Goal: Task Accomplishment & Management: Complete application form

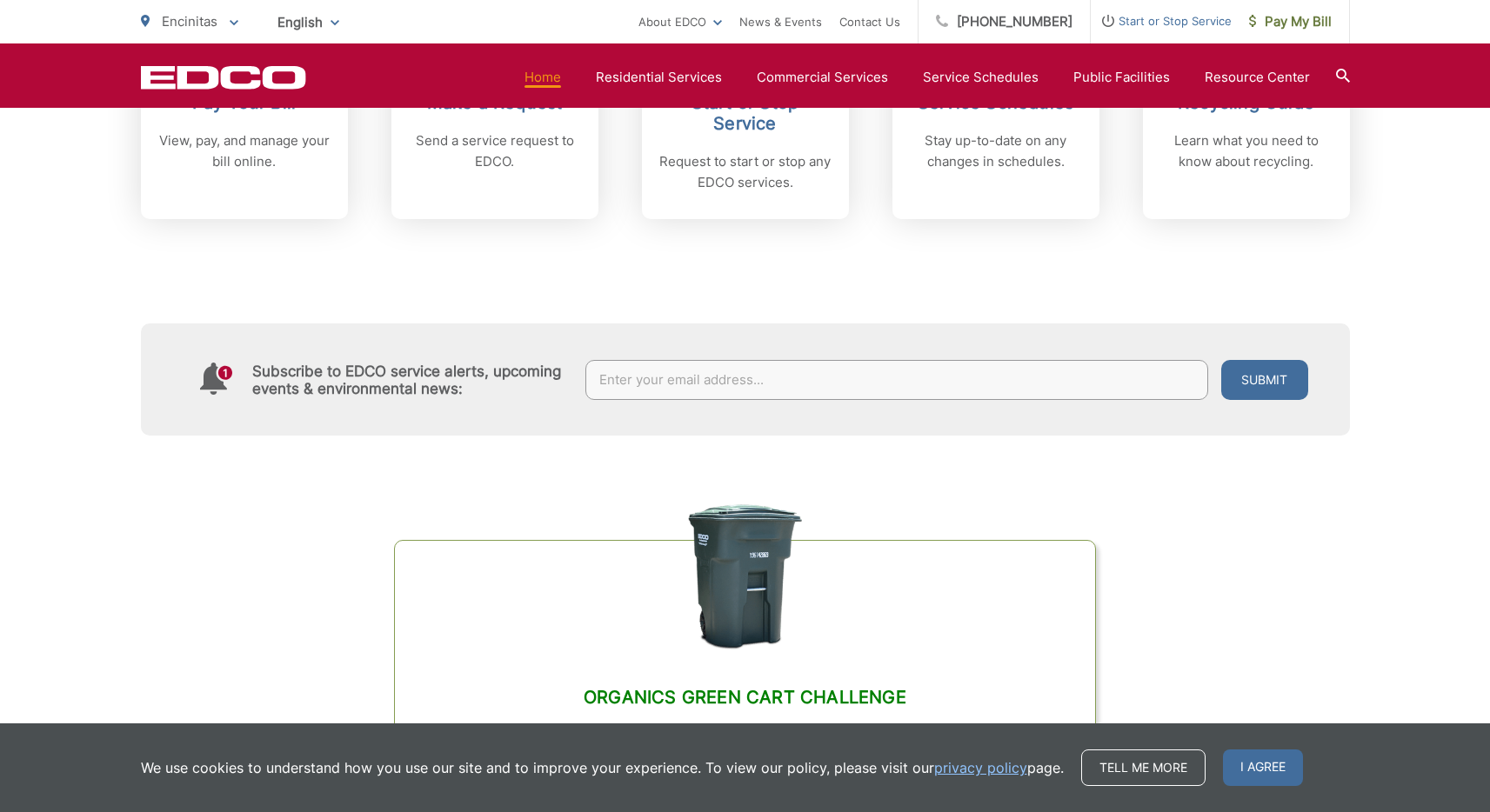
scroll to position [903, 0]
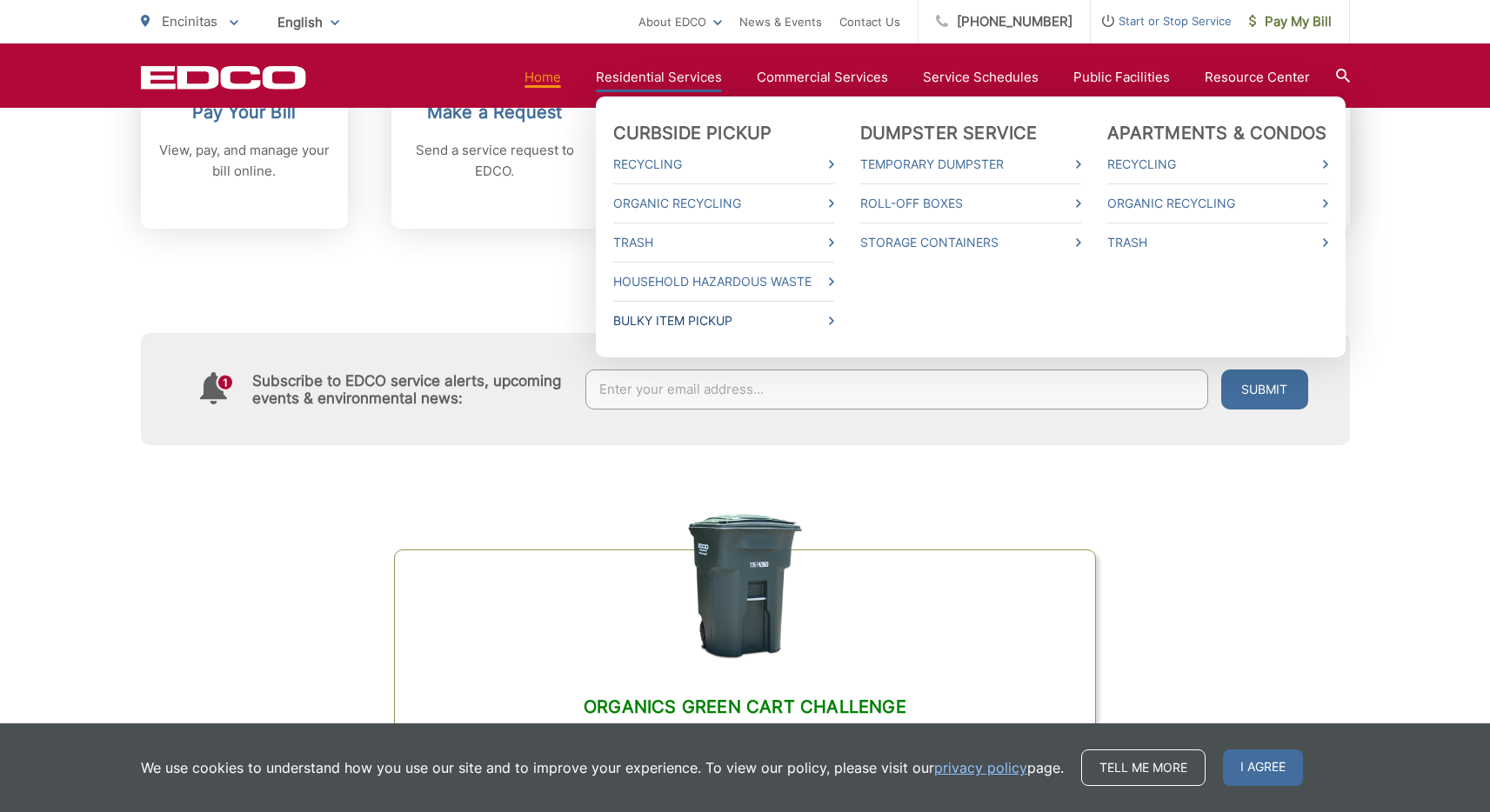
click at [736, 320] on link "Bulky Item Pickup" at bounding box center [724, 320] width 221 height 21
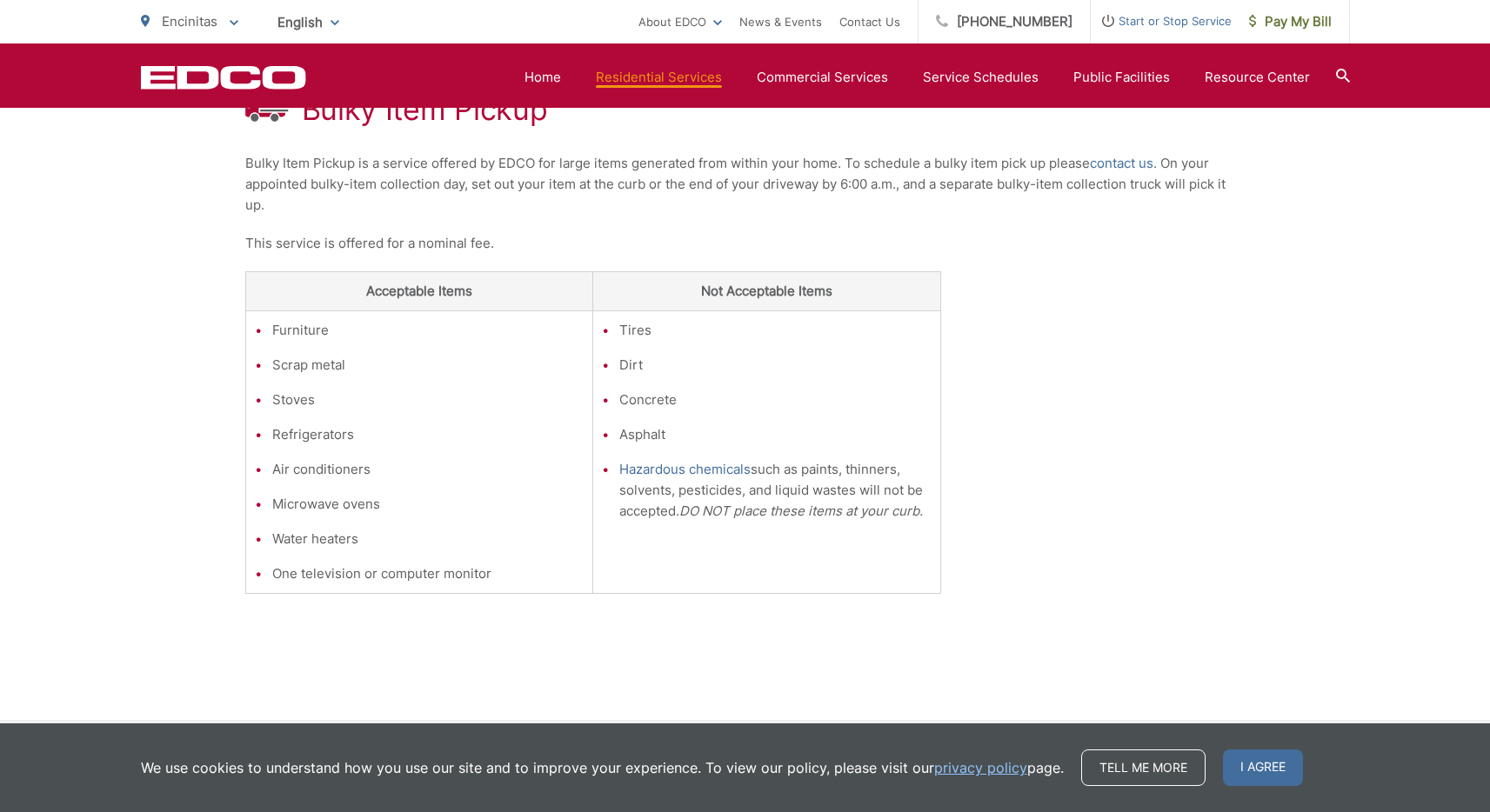
scroll to position [365, 0]
click at [1116, 160] on link "contact us" at bounding box center [1122, 158] width 63 height 21
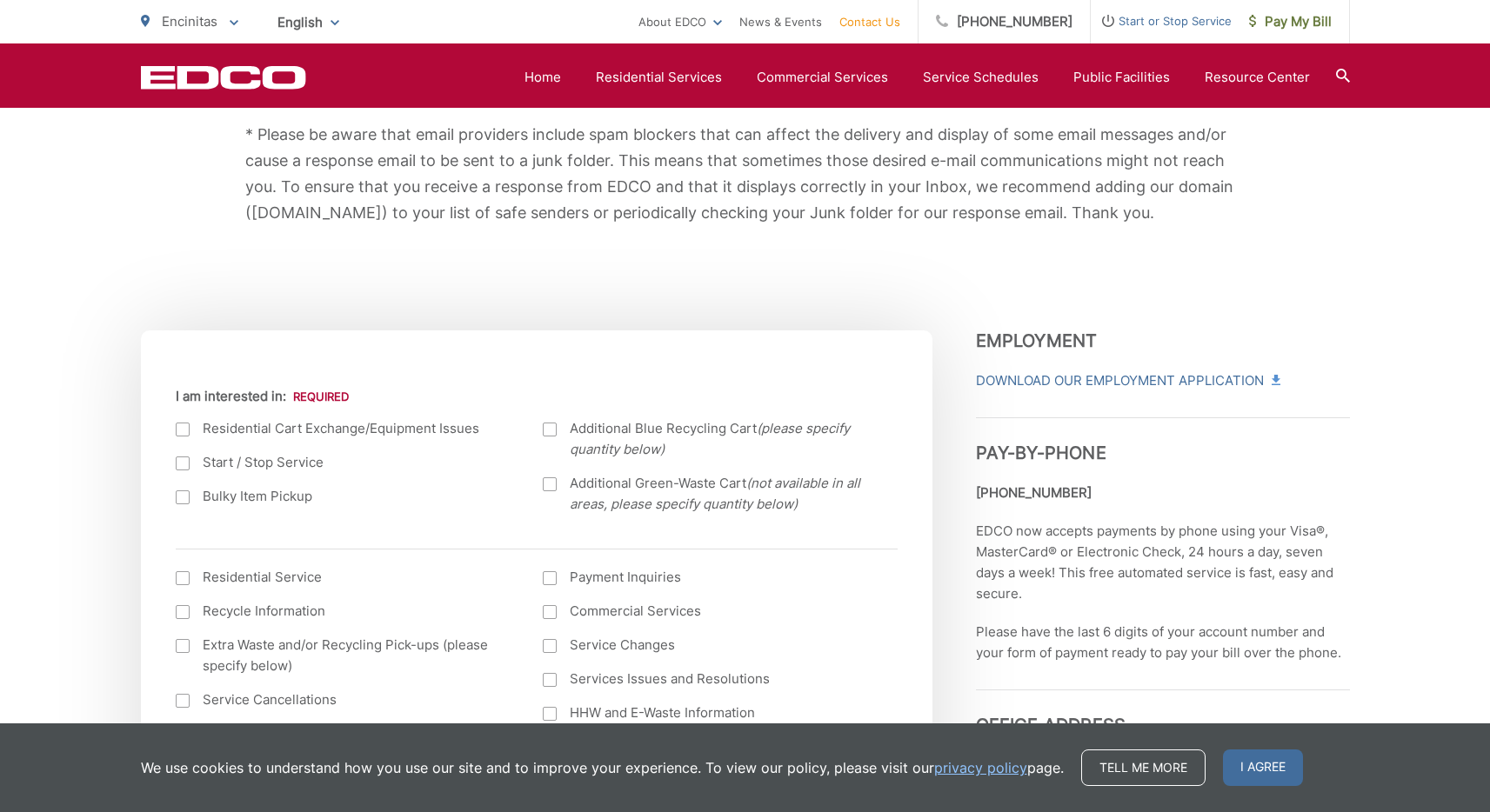
scroll to position [398, 0]
click at [185, 499] on div at bounding box center [182, 499] width 14 height 14
click at [0, 0] on input "Bulky Item Pickup" at bounding box center [0, 0] width 0 height 0
click at [183, 578] on div at bounding box center [182, 579] width 14 height 14
click at [0, 0] on input "I am interested in: (continued) *" at bounding box center [0, 0] width 0 height 0
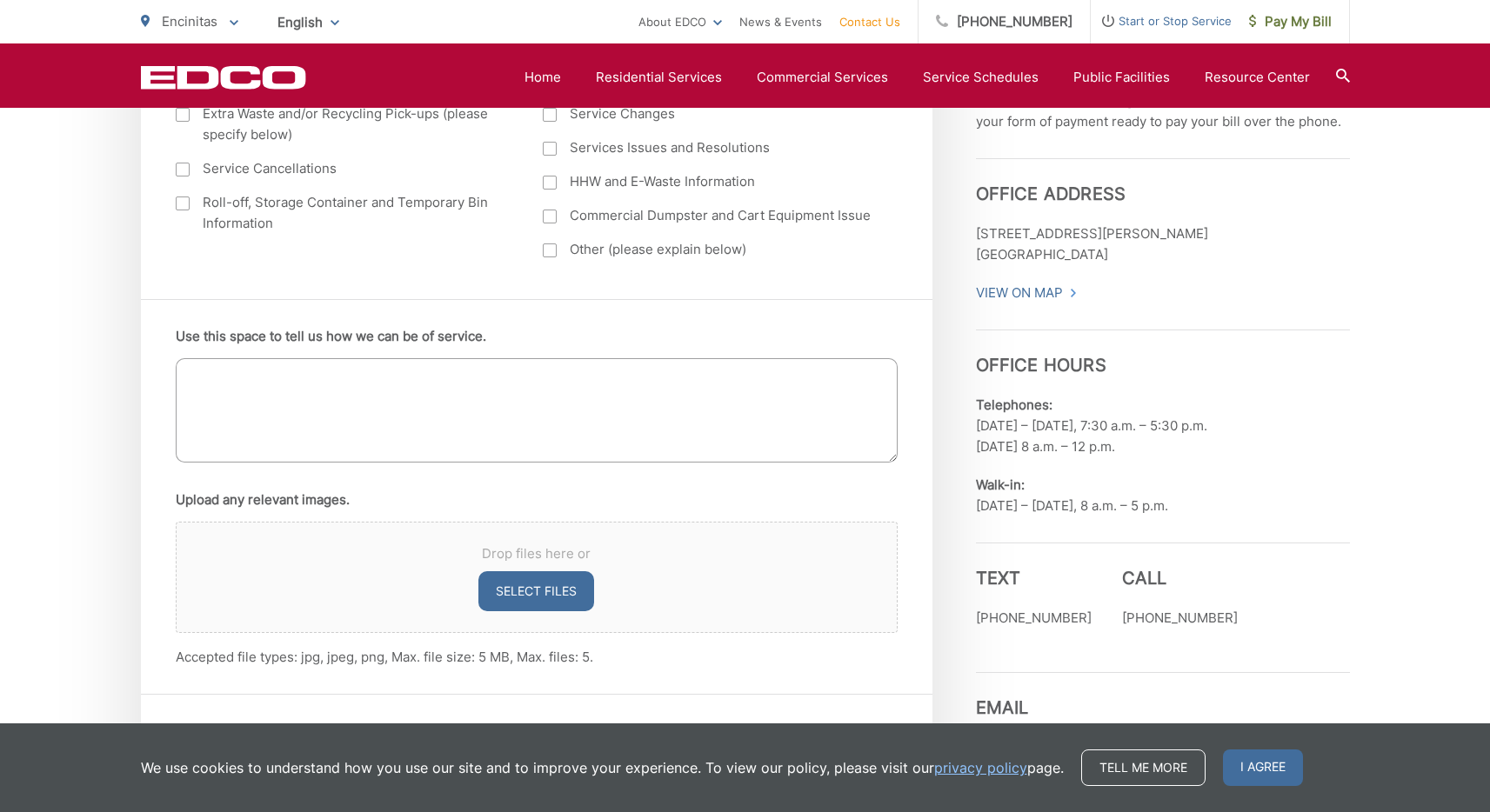
scroll to position [927, 0]
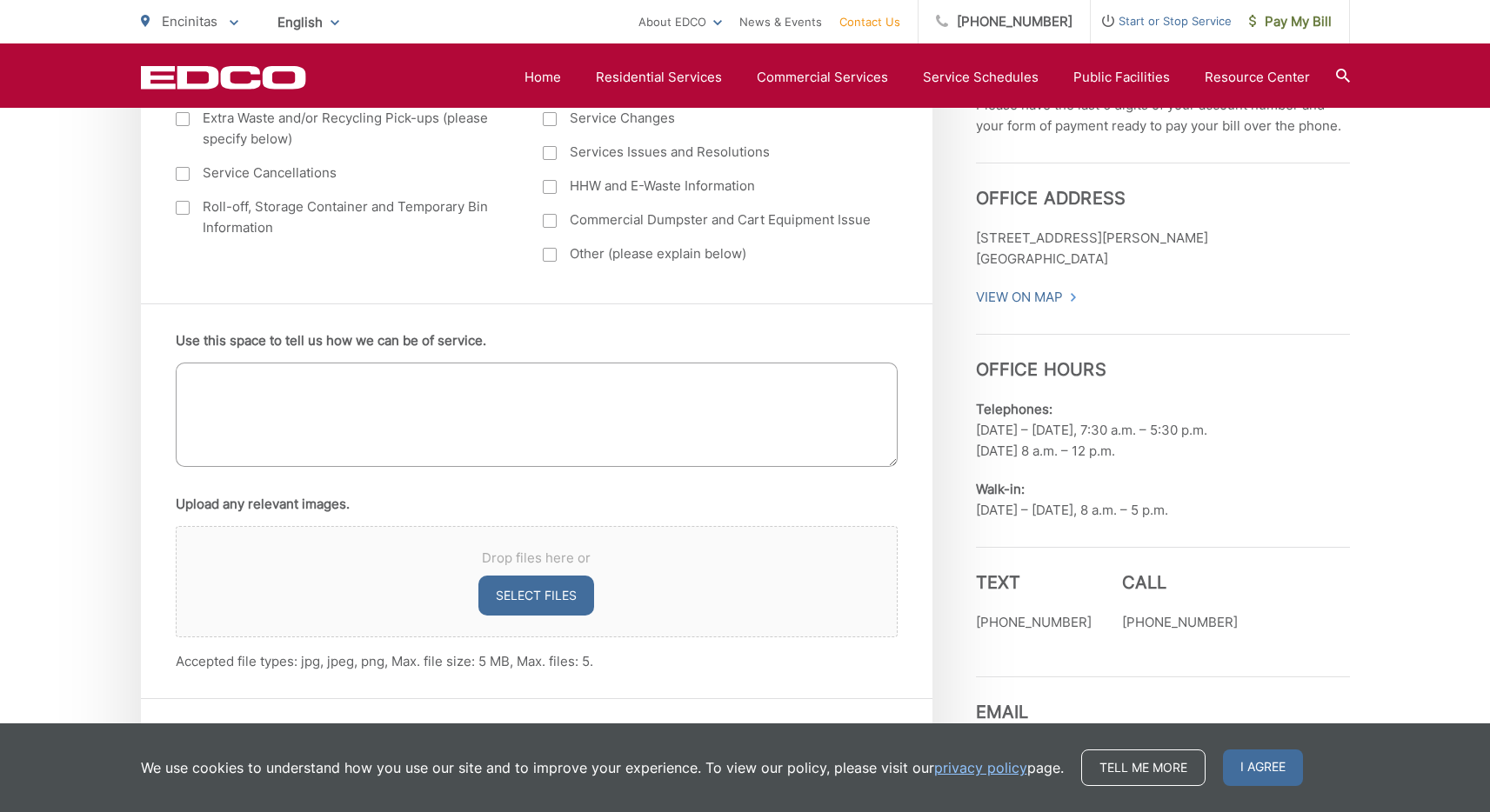
click at [293, 395] on textarea "Use this space to tell us how we can be of service." at bounding box center [536, 415] width 722 height 104
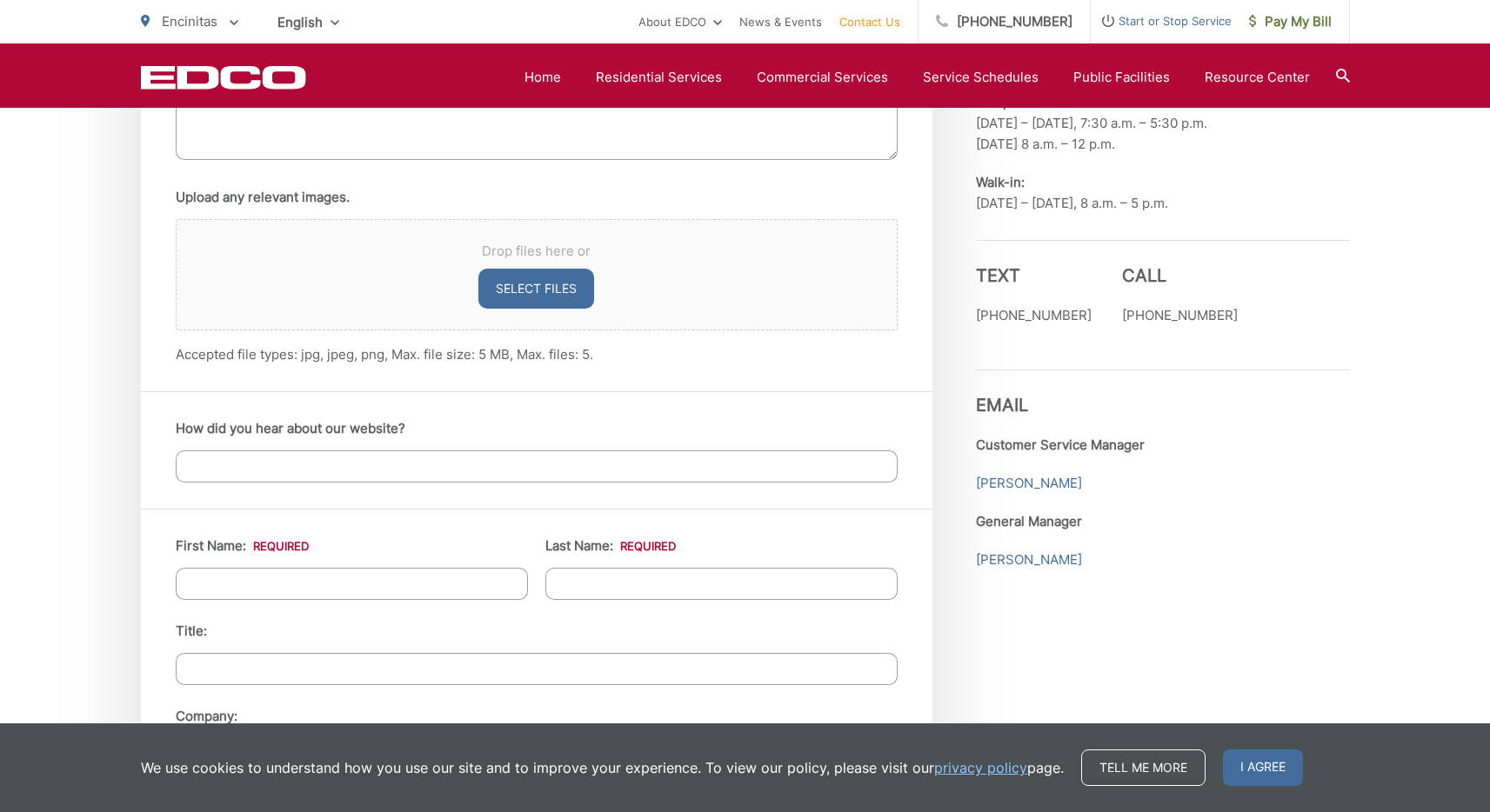
scroll to position [1246, 0]
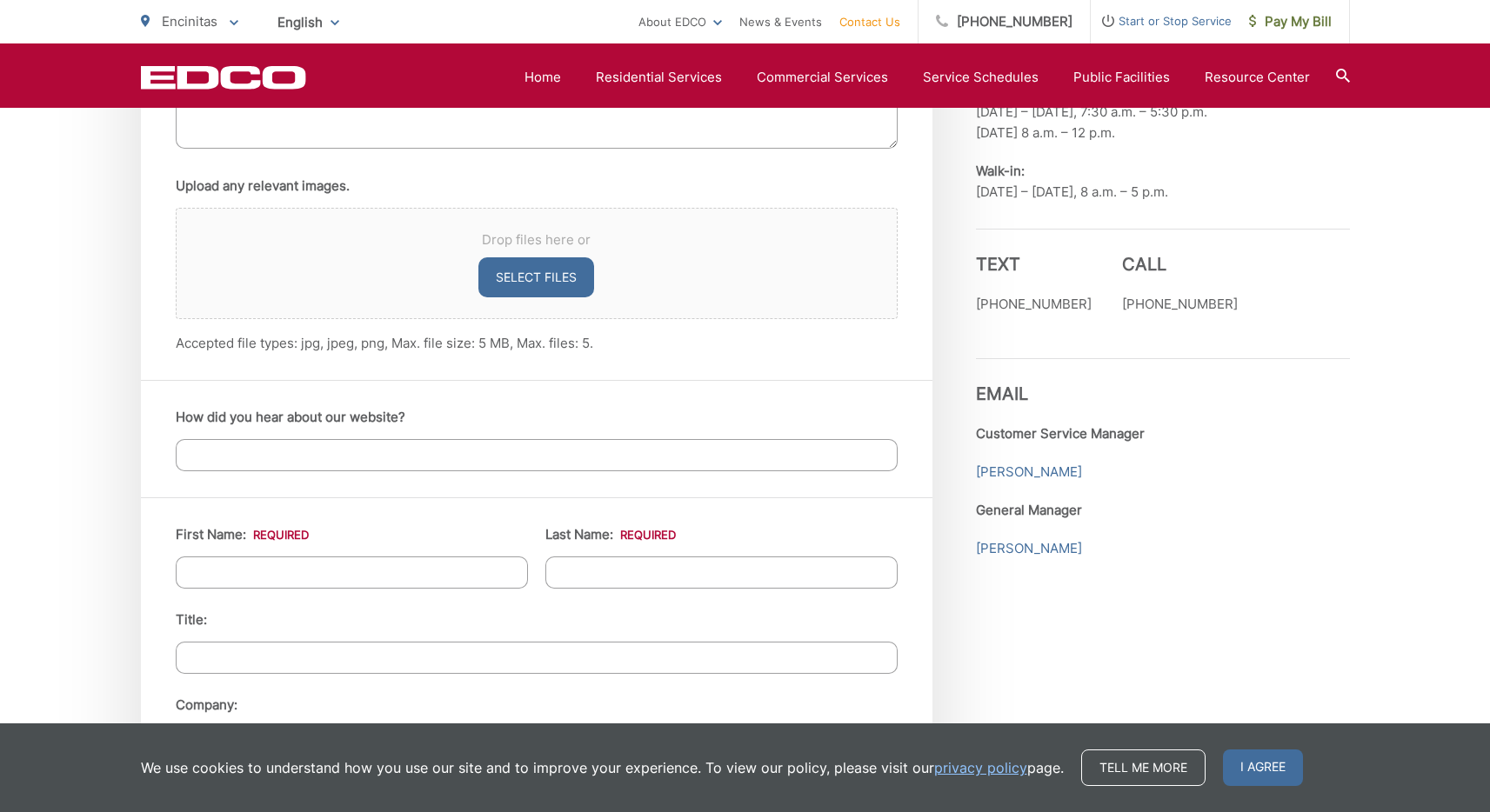
type textarea "We'd like to schedule a pickup of some large furniture items."
click at [293, 457] on input "How did you hear about our website?" at bounding box center [536, 455] width 722 height 33
click at [143, 486] on div "How did you hear about our website?" at bounding box center [537, 439] width 792 height 118
click at [233, 578] on input "First Name: *" at bounding box center [351, 573] width 352 height 33
type input "Adam"
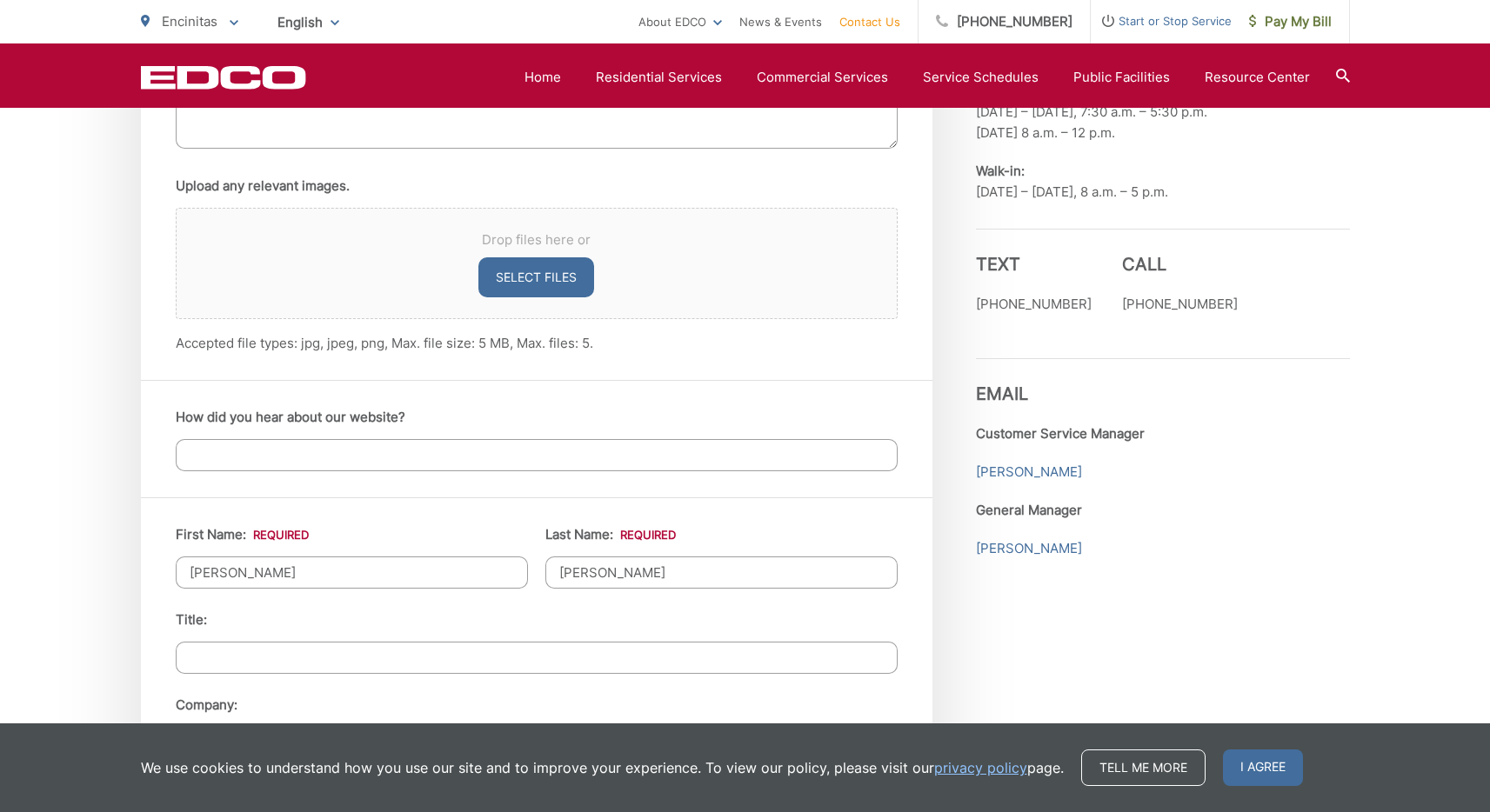
type input "Kobrin"
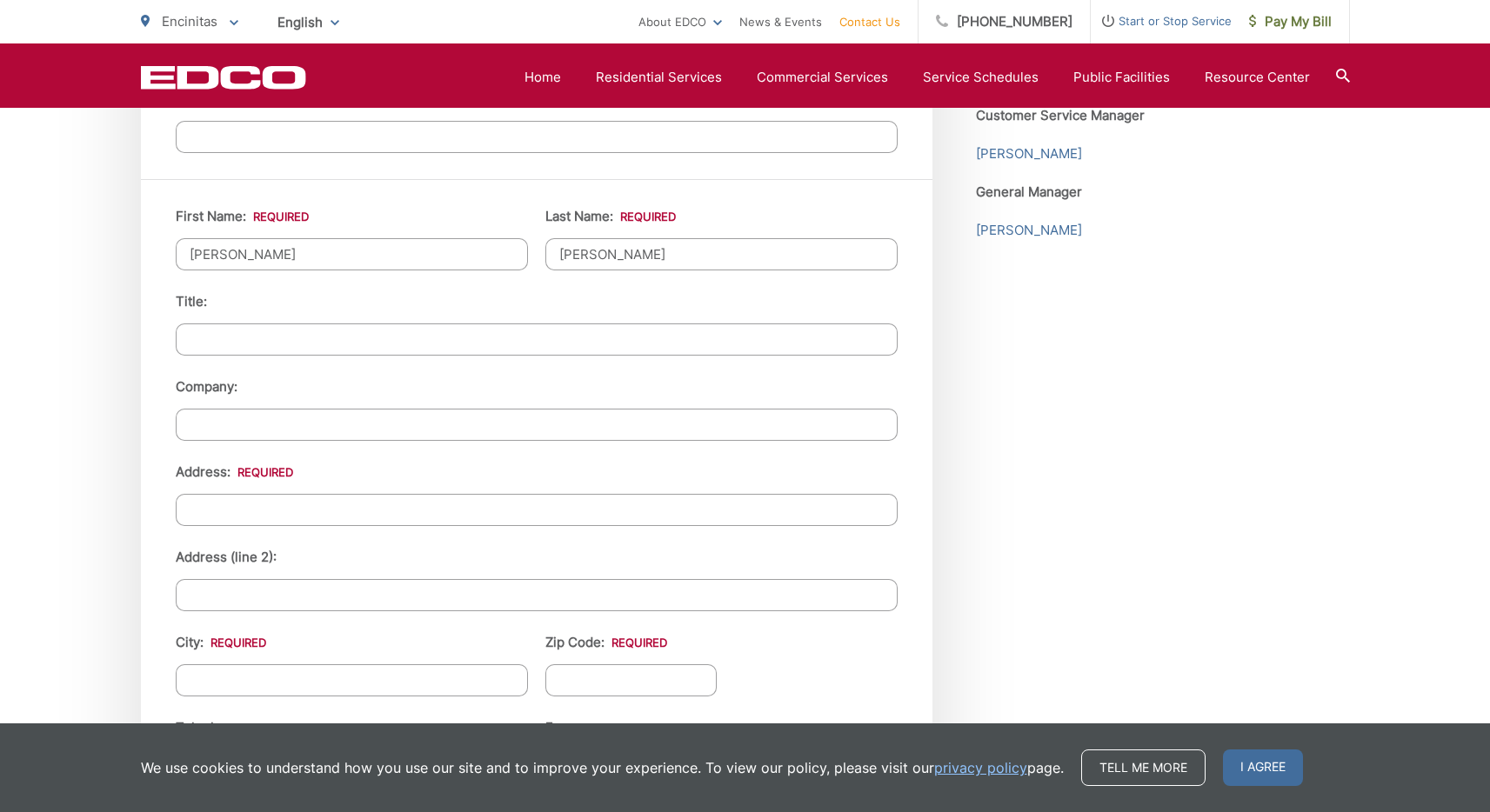
scroll to position [1583, 0]
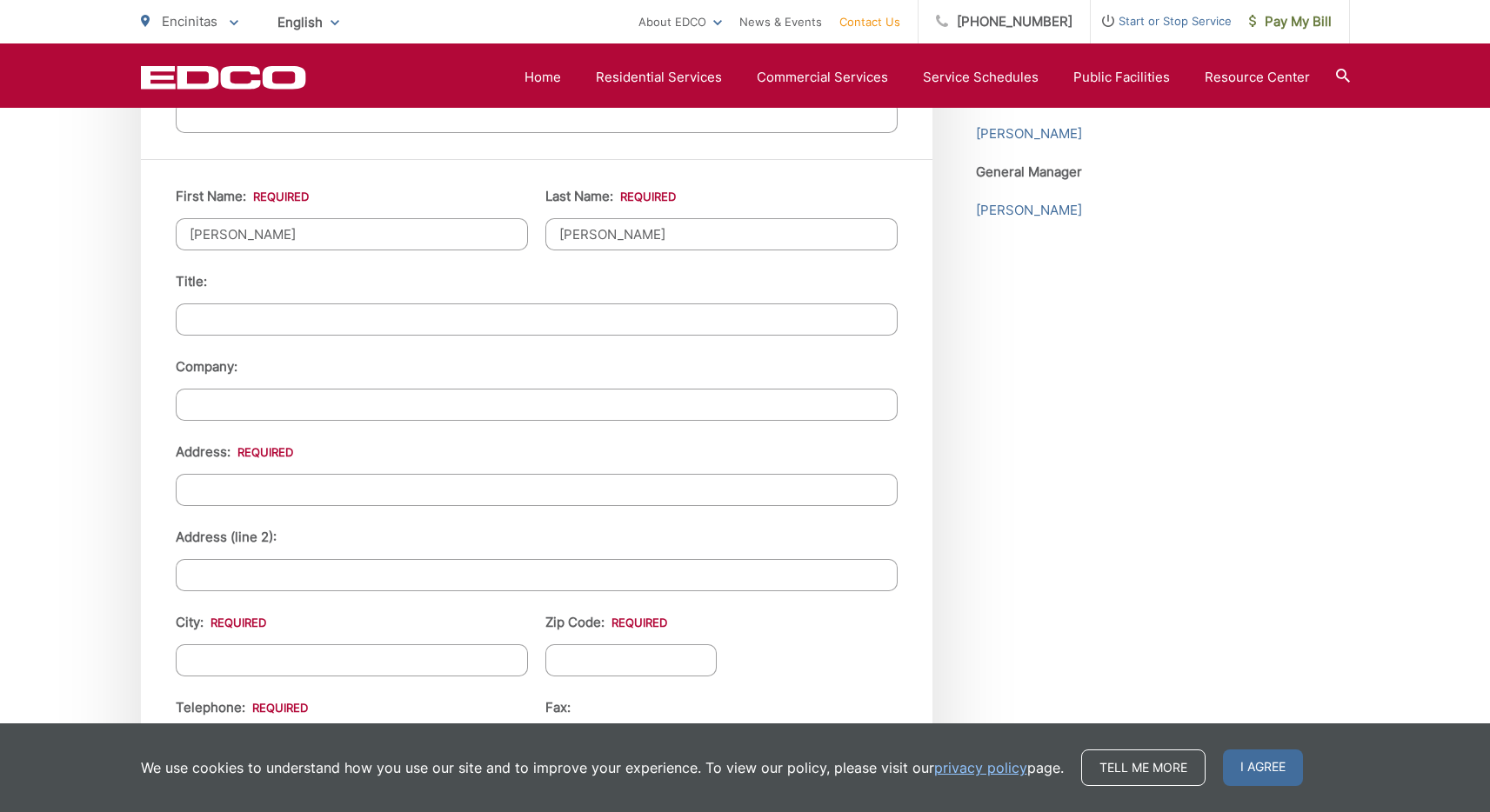
click at [252, 492] on input "Address: *" at bounding box center [536, 491] width 722 height 33
